Goal: Task Accomplishment & Management: Manage account settings

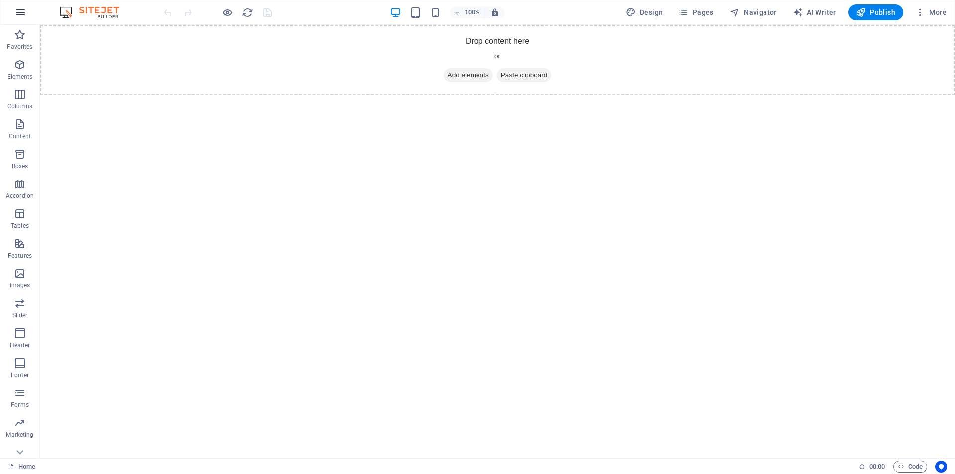
click at [20, 9] on icon "button" at bounding box center [20, 12] width 12 height 12
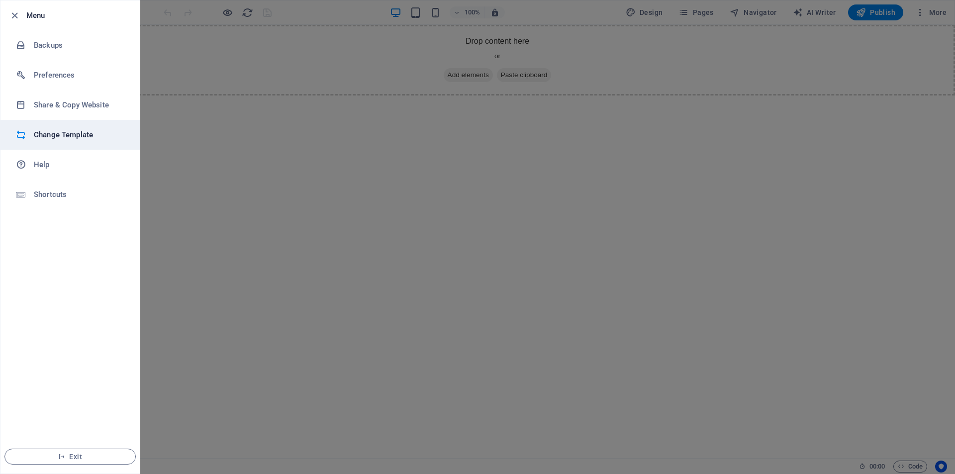
click at [49, 135] on h6 "Change Template" at bounding box center [80, 135] width 92 height 12
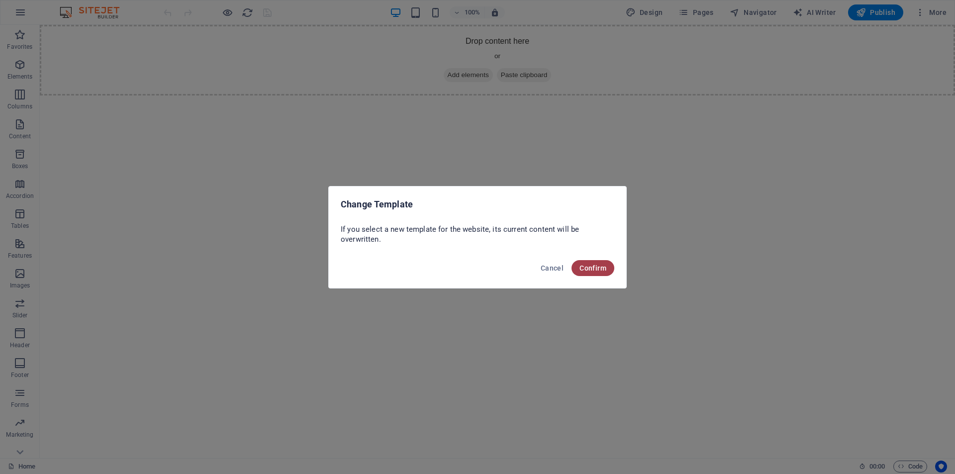
click at [586, 270] on span "Confirm" at bounding box center [592, 268] width 27 height 8
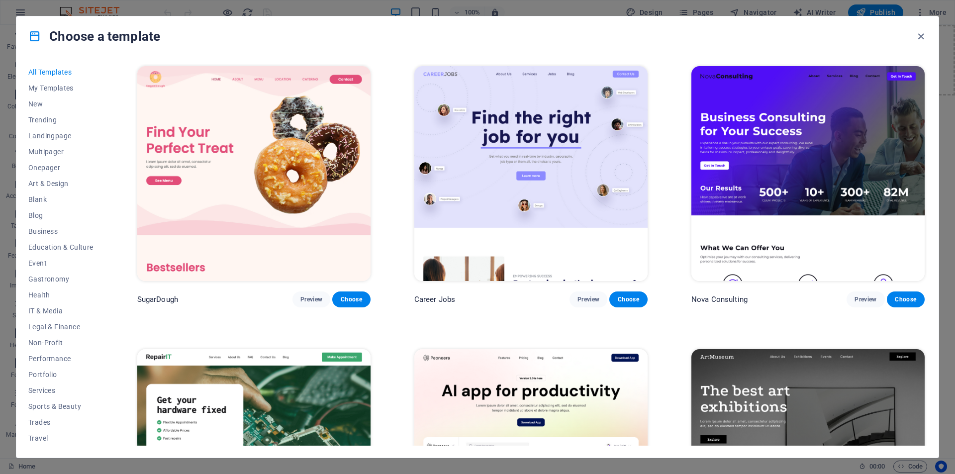
click at [33, 38] on icon at bounding box center [34, 36] width 13 height 13
click at [918, 38] on icon "button" at bounding box center [920, 36] width 11 height 11
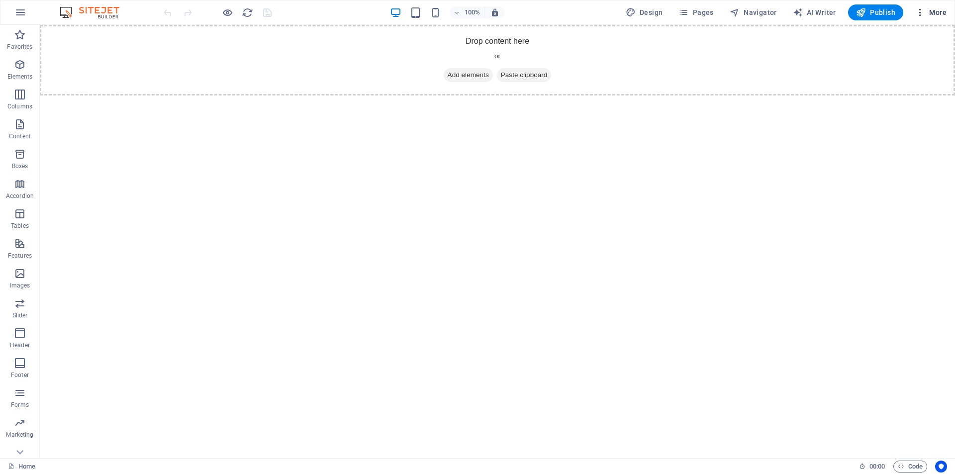
click at [936, 11] on span "More" at bounding box center [930, 12] width 31 height 10
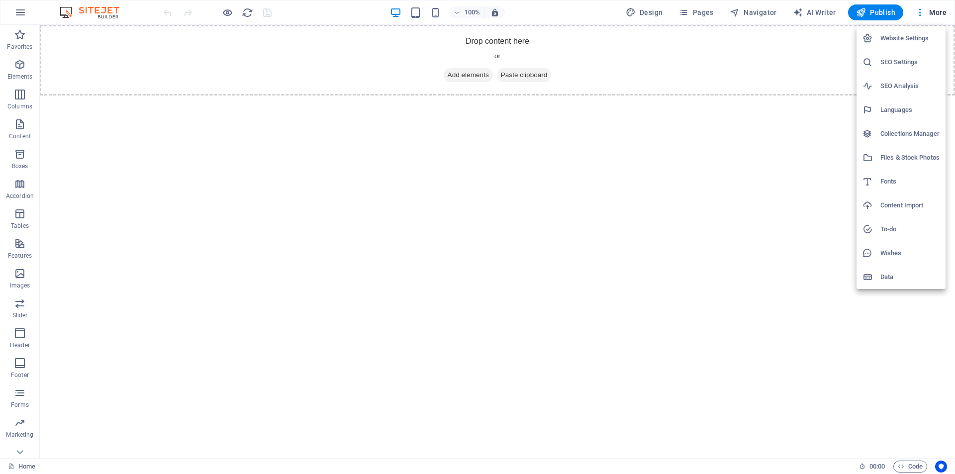
click at [910, 42] on h6 "Website Settings" at bounding box center [909, 38] width 59 height 12
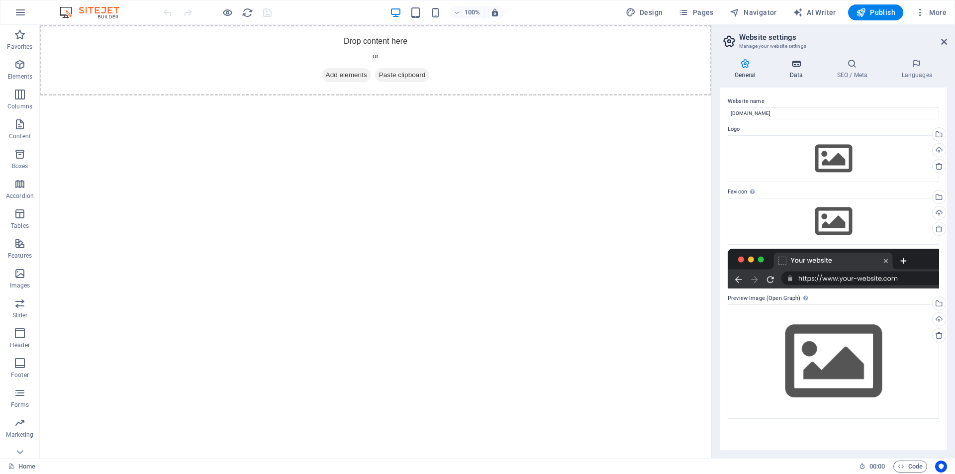
click at [793, 68] on icon at bounding box center [795, 64] width 43 height 10
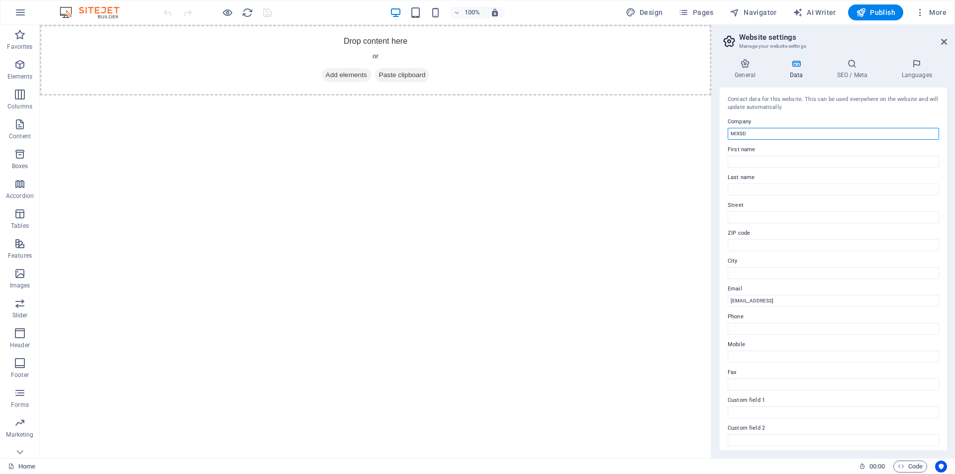
drag, startPoint x: 800, startPoint y: 158, endPoint x: 689, endPoint y: 138, distance: 113.2
click at [702, 95] on html "Skip to main content Drop content here or Add elements Paste clipboard" at bounding box center [375, 60] width 671 height 71
click at [850, 72] on h4 "SEO / Meta" at bounding box center [853, 69] width 65 height 21
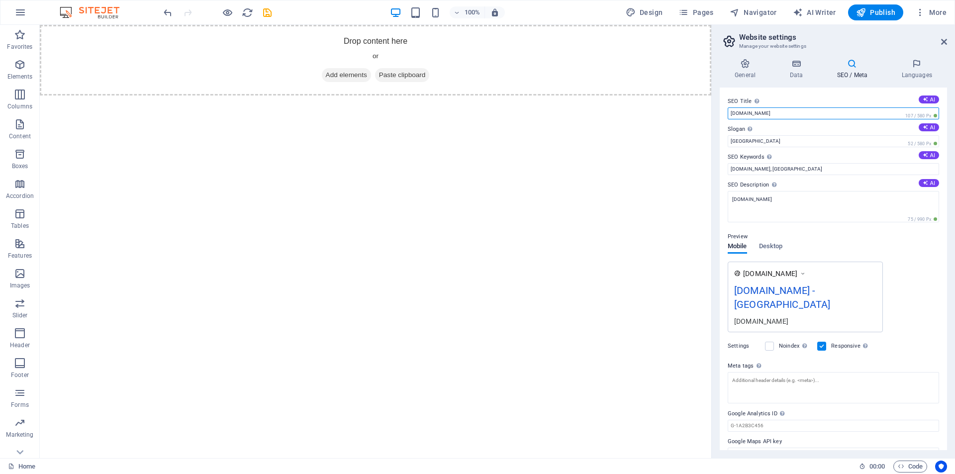
drag, startPoint x: 801, startPoint y: 139, endPoint x: 701, endPoint y: 115, distance: 102.6
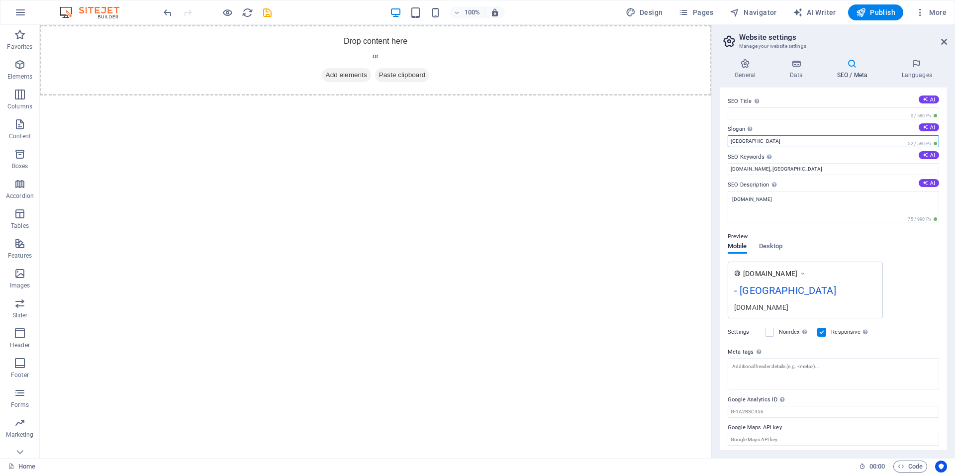
drag, startPoint x: 797, startPoint y: 167, endPoint x: 706, endPoint y: 145, distance: 93.7
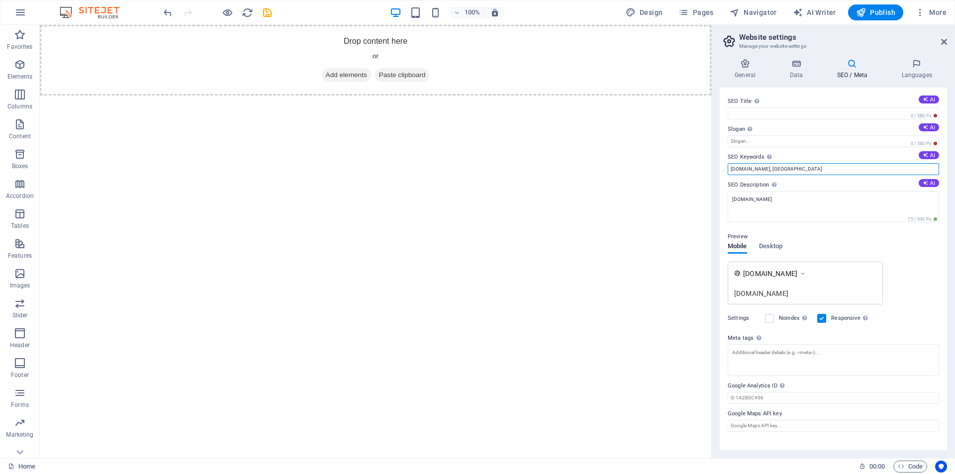
drag, startPoint x: 780, startPoint y: 170, endPoint x: 721, endPoint y: 177, distance: 58.7
click at [713, 173] on div "General Data SEO / Meta Languages Website name [DOMAIN_NAME] Logo Drag files he…" at bounding box center [832, 254] width 243 height 407
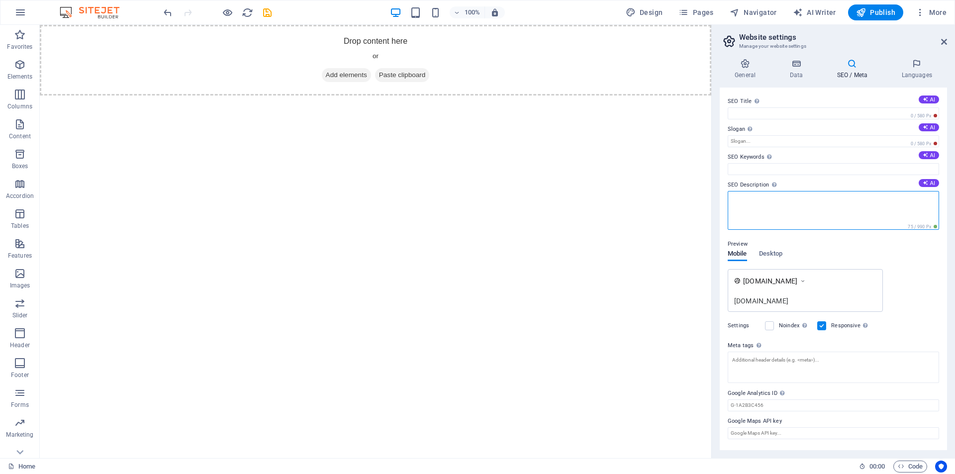
drag, startPoint x: 811, startPoint y: 223, endPoint x: 696, endPoint y: 197, distance: 118.1
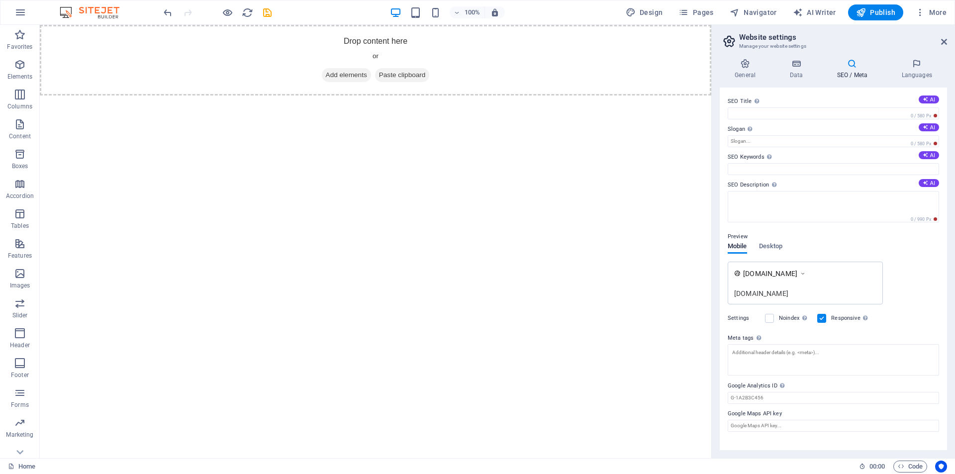
drag, startPoint x: 783, startPoint y: 301, endPoint x: 729, endPoint y: 270, distance: 62.3
click at [729, 270] on div "[DOMAIN_NAME] [DOMAIN_NAME]" at bounding box center [804, 283] width 155 height 43
click at [785, 281] on div "[DOMAIN_NAME] [DOMAIN_NAME]" at bounding box center [804, 283] width 155 height 43
click at [806, 274] on icon at bounding box center [802, 273] width 7 height 10
click at [777, 295] on div "[DOMAIN_NAME]" at bounding box center [805, 293] width 142 height 10
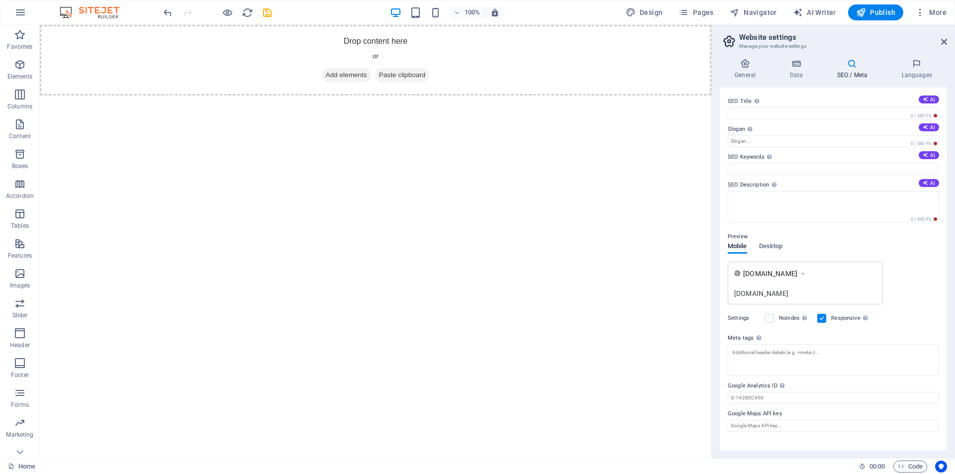
click at [765, 292] on div "[DOMAIN_NAME]" at bounding box center [805, 293] width 142 height 10
click at [935, 12] on span "More" at bounding box center [930, 12] width 31 height 10
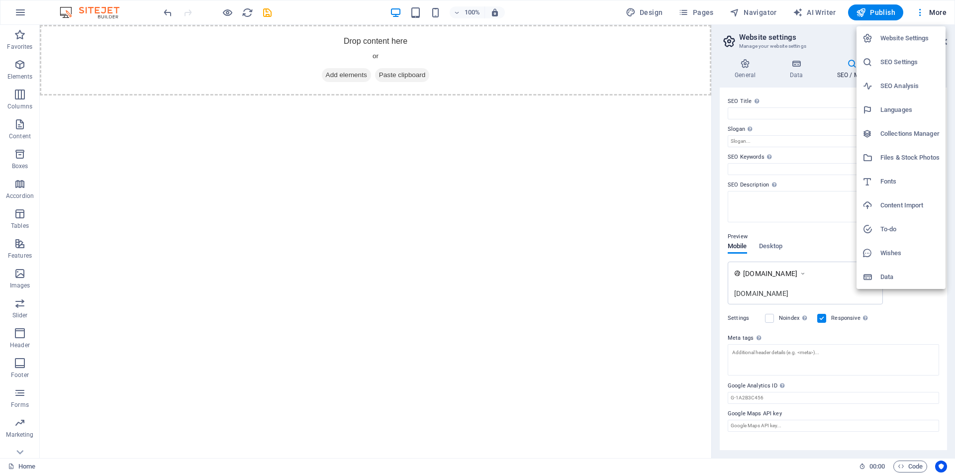
click at [817, 210] on div at bounding box center [477, 237] width 955 height 474
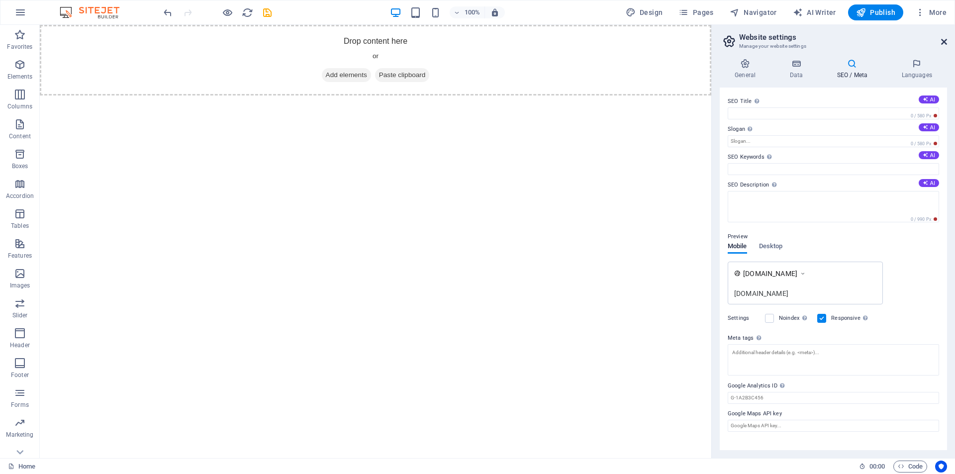
drag, startPoint x: 942, startPoint y: 38, endPoint x: 902, endPoint y: 13, distance: 46.5
click at [942, 38] on icon at bounding box center [944, 42] width 6 height 8
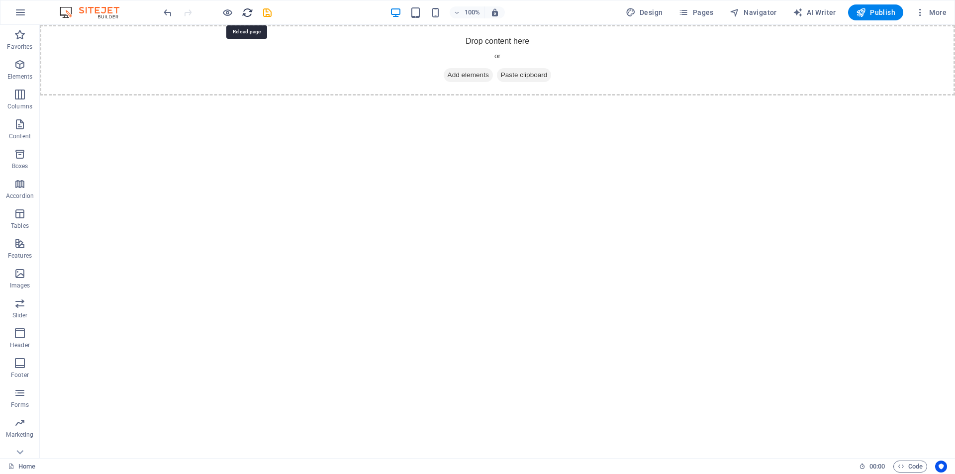
click at [244, 12] on icon "reload" at bounding box center [247, 12] width 11 height 11
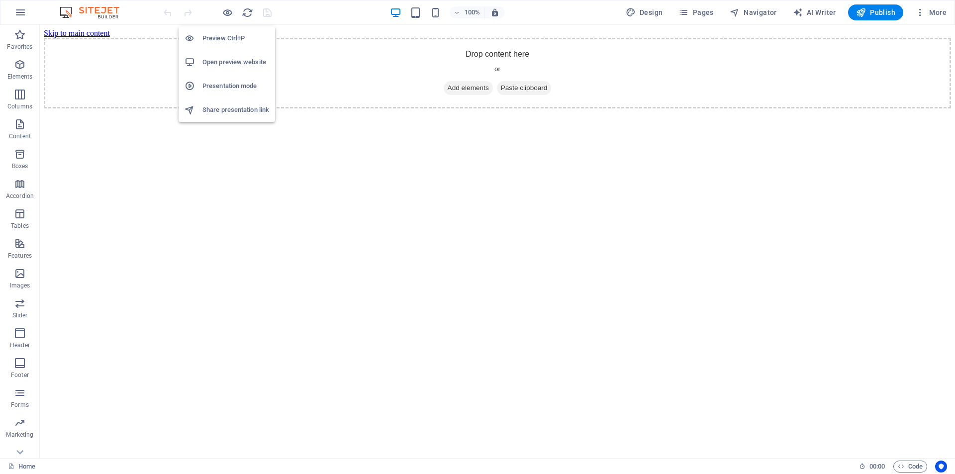
click at [224, 62] on h6 "Open preview website" at bounding box center [235, 62] width 67 height 12
click at [939, 465] on icon "Usercentrics" at bounding box center [940, 466] width 7 height 7
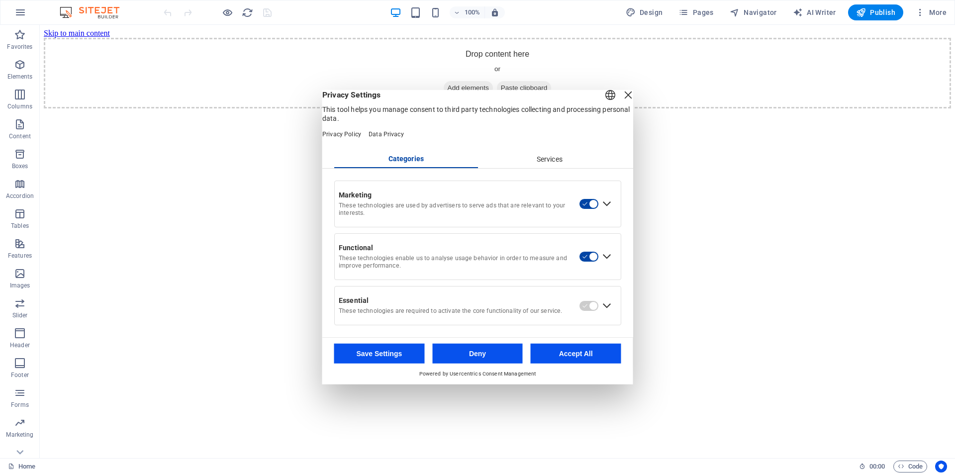
click at [583, 207] on button "button" at bounding box center [589, 203] width 20 height 11
click at [586, 257] on div at bounding box center [589, 256] width 20 height 11
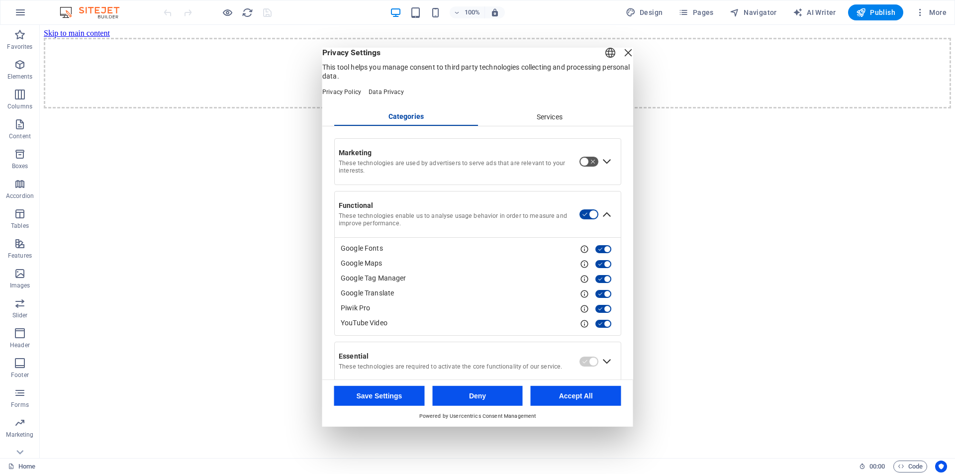
click at [583, 220] on button "button" at bounding box center [589, 214] width 20 height 11
click at [597, 254] on button "button" at bounding box center [603, 249] width 17 height 9
click at [621, 59] on div "Close Layer" at bounding box center [628, 52] width 14 height 14
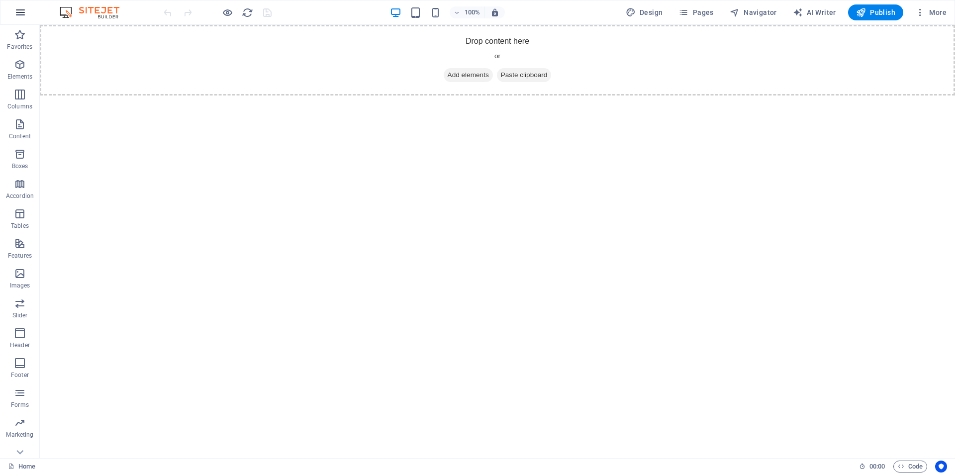
click at [24, 14] on icon "button" at bounding box center [20, 12] width 12 height 12
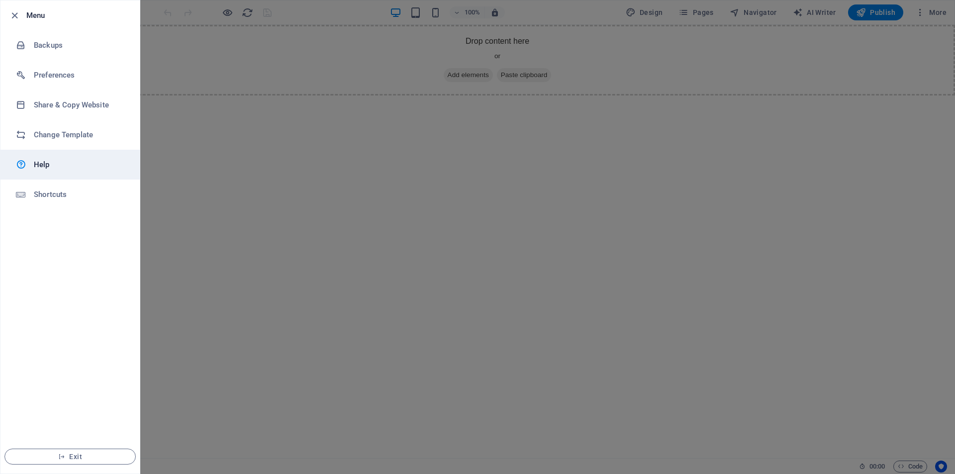
click at [19, 164] on icon at bounding box center [21, 165] width 10 height 12
